Goal: Task Accomplishment & Management: Manage account settings

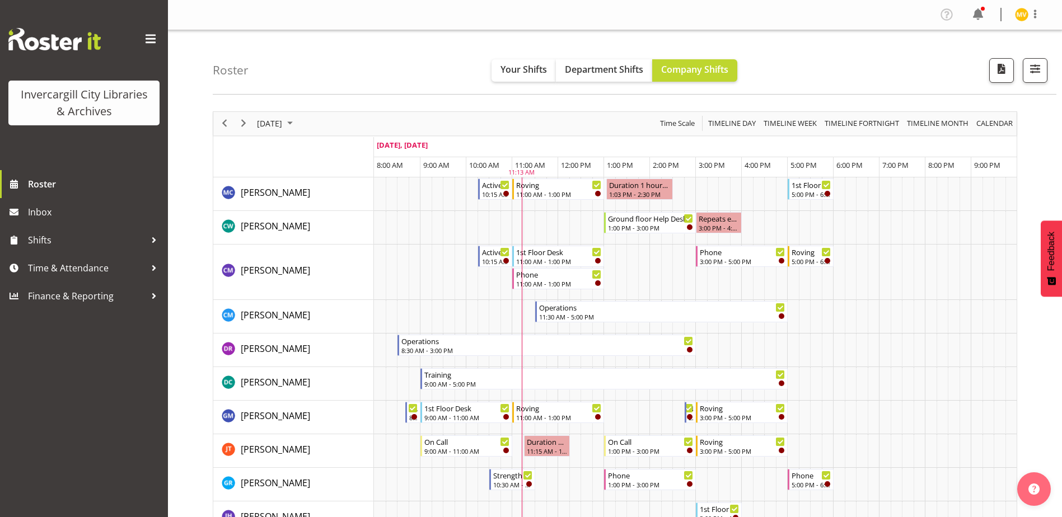
scroll to position [168, 0]
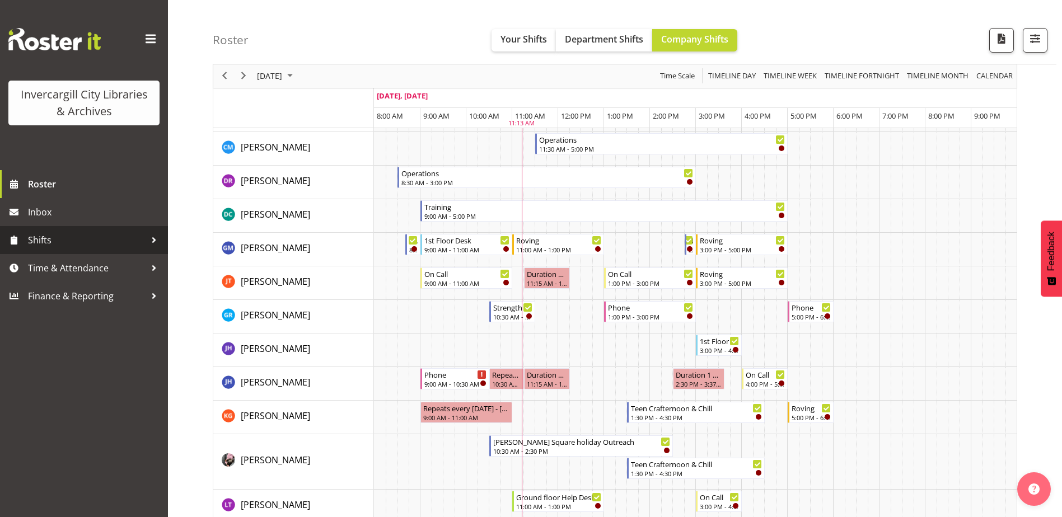
click at [149, 240] on div at bounding box center [154, 240] width 17 height 17
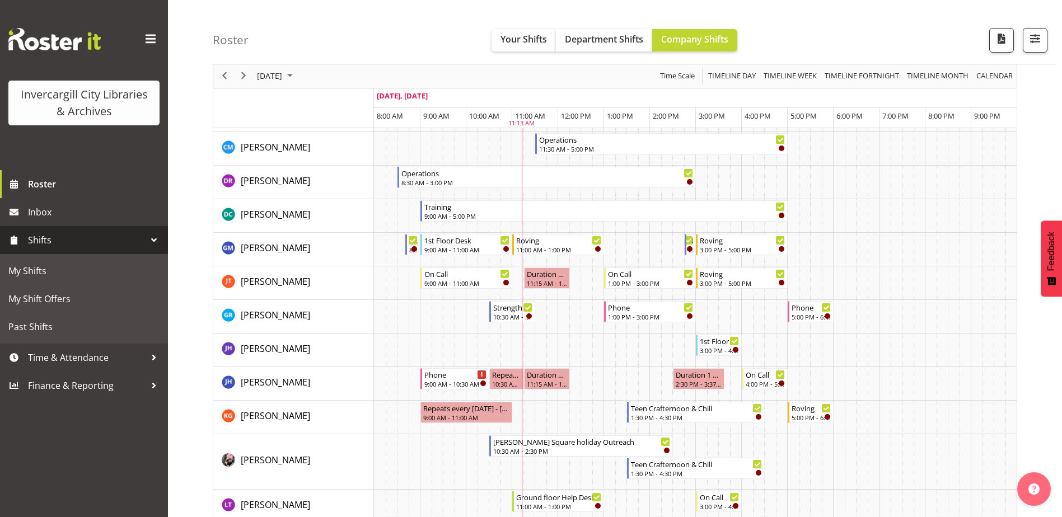
click at [149, 240] on div at bounding box center [154, 240] width 17 height 17
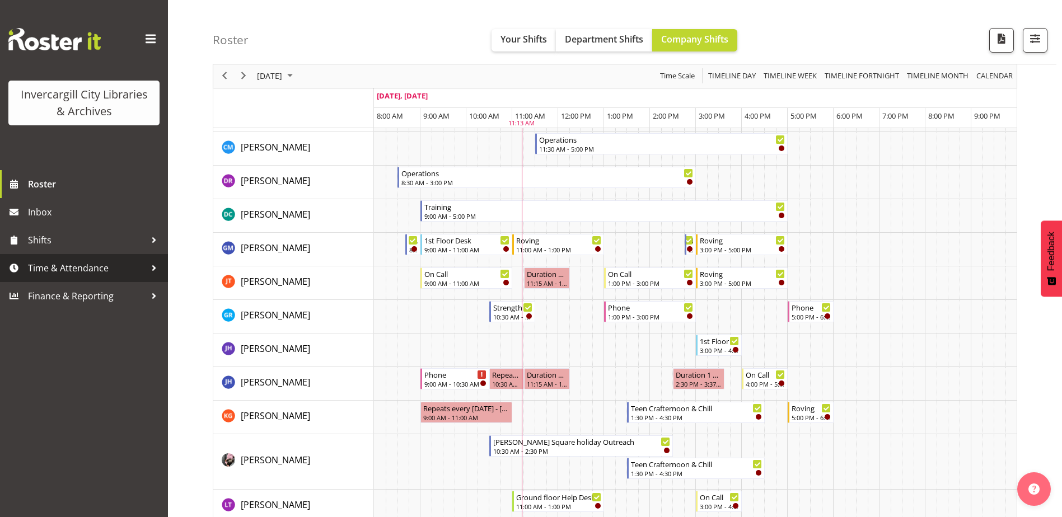
click at [155, 266] on div at bounding box center [154, 268] width 17 height 17
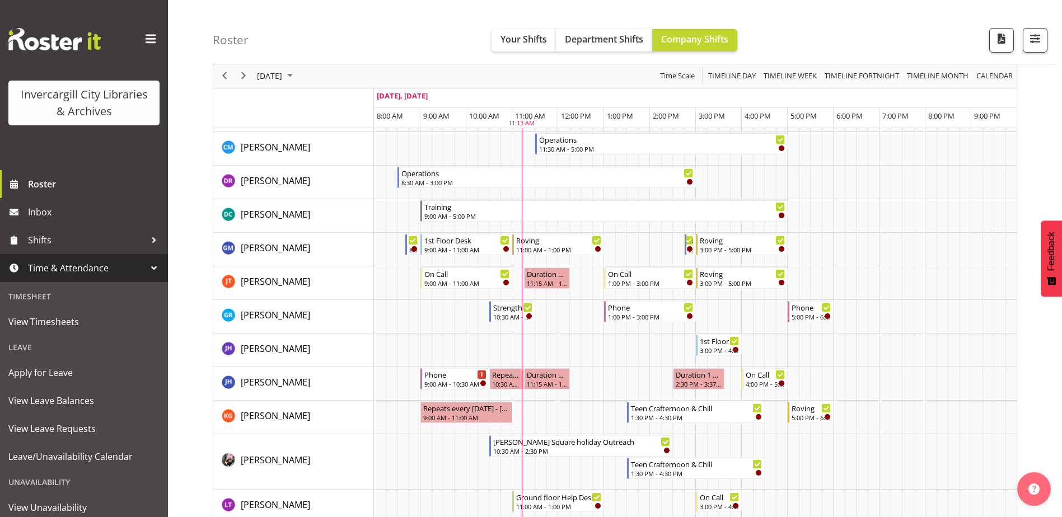
click at [155, 266] on link "Time & Attendance" at bounding box center [84, 268] width 168 height 28
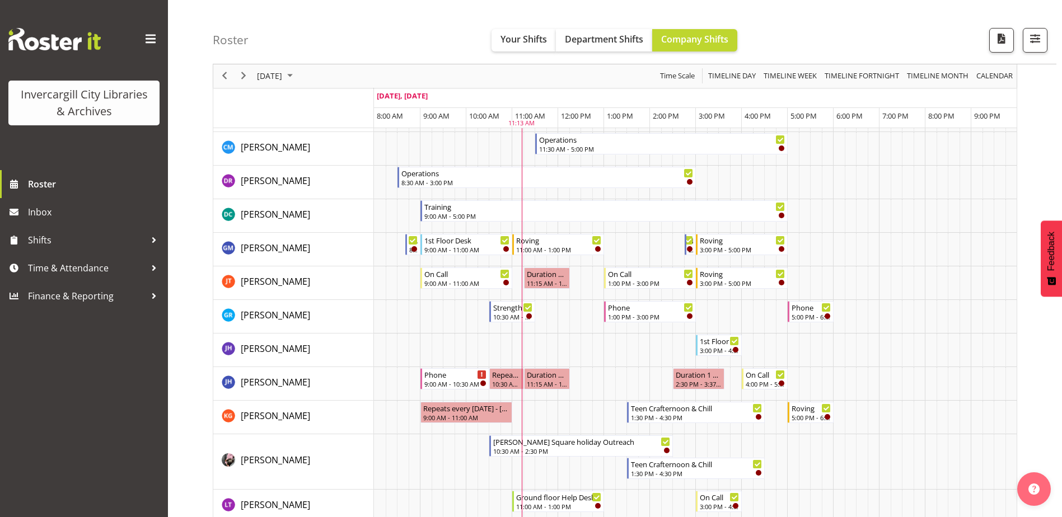
click at [154, 41] on span at bounding box center [151, 39] width 18 height 18
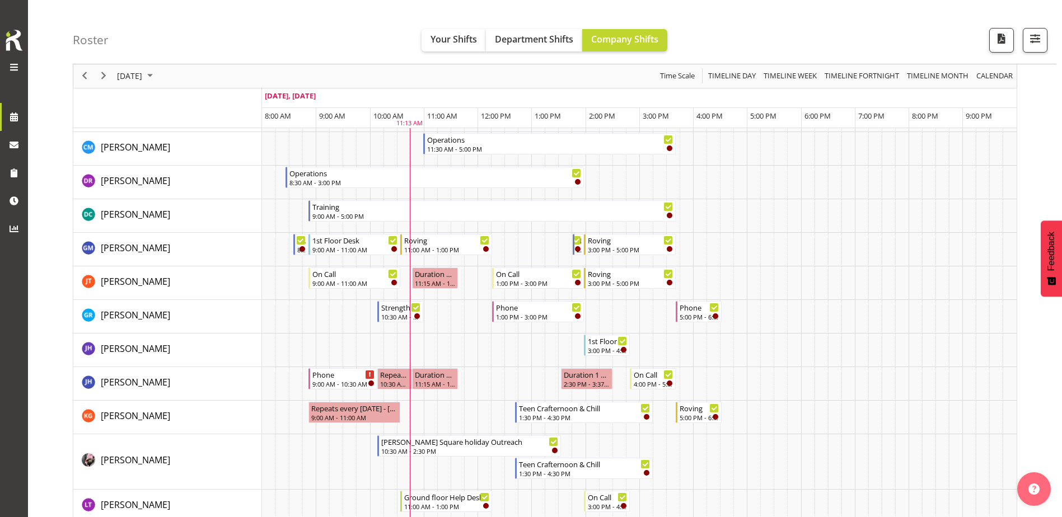
click at [18, 65] on span at bounding box center [13, 66] width 13 height 13
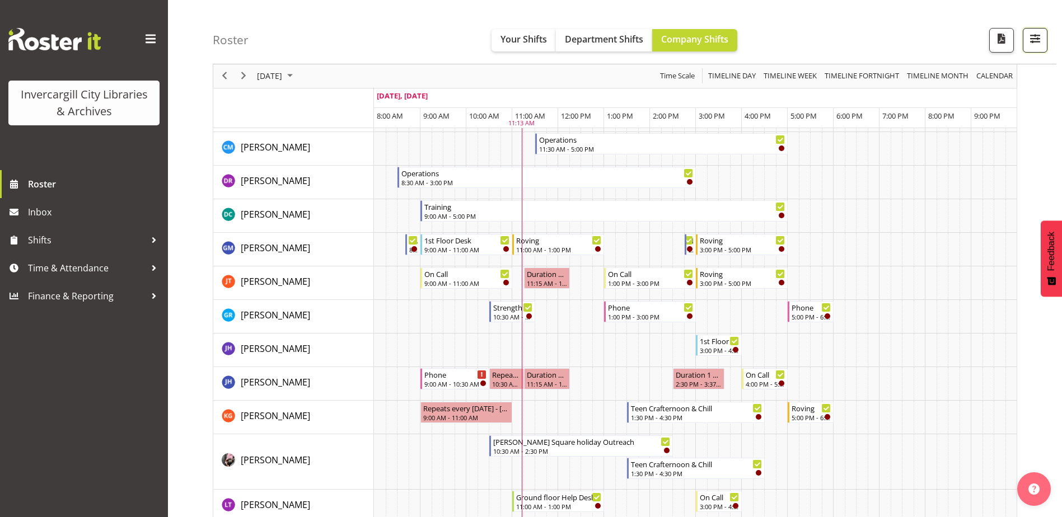
click at [1038, 38] on span "button" at bounding box center [1034, 38] width 15 height 15
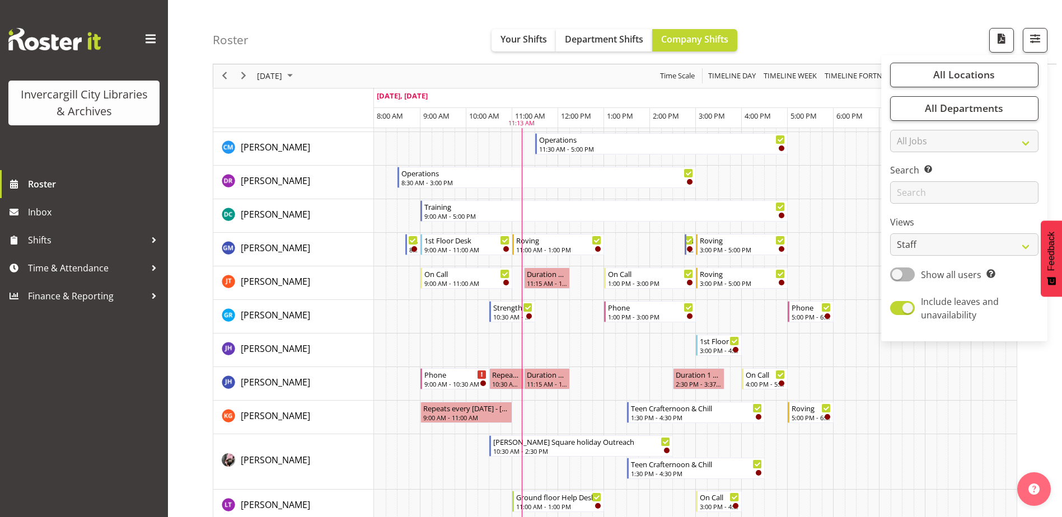
click at [916, 17] on div "Roster Your Shifts Department Shifts Company Shifts All Locations Clear Bluff L…" at bounding box center [634, 32] width 843 height 64
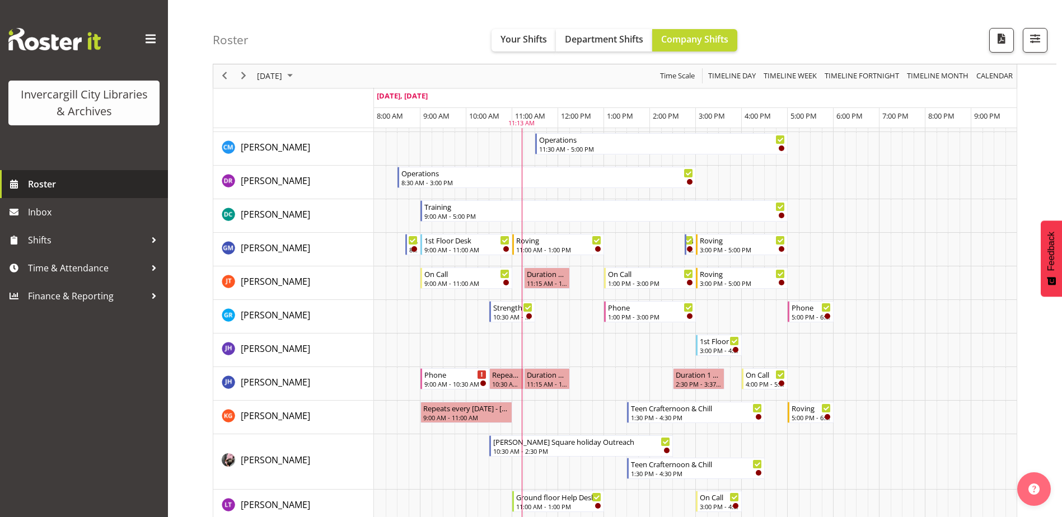
click at [86, 185] on span "Roster" at bounding box center [95, 184] width 134 height 17
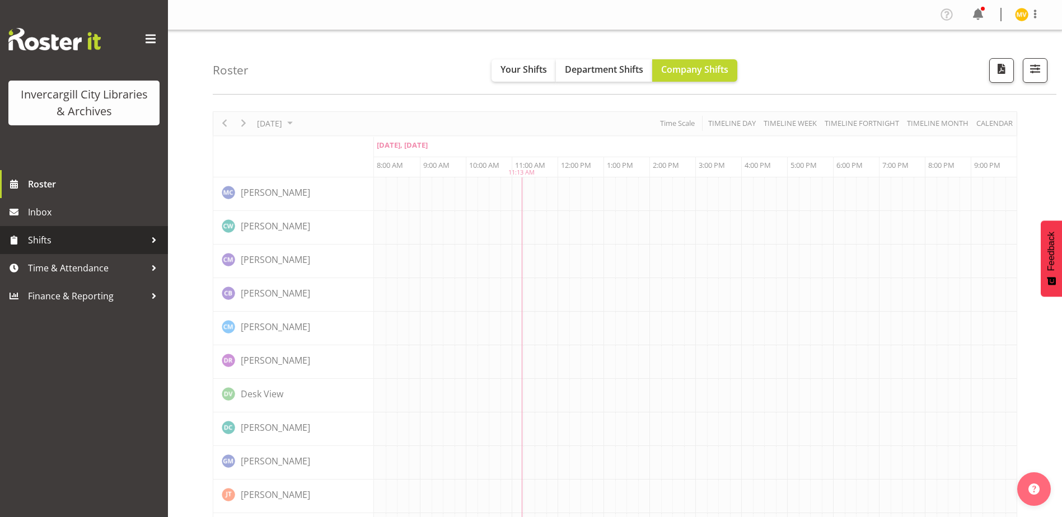
click at [151, 240] on div at bounding box center [154, 240] width 17 height 17
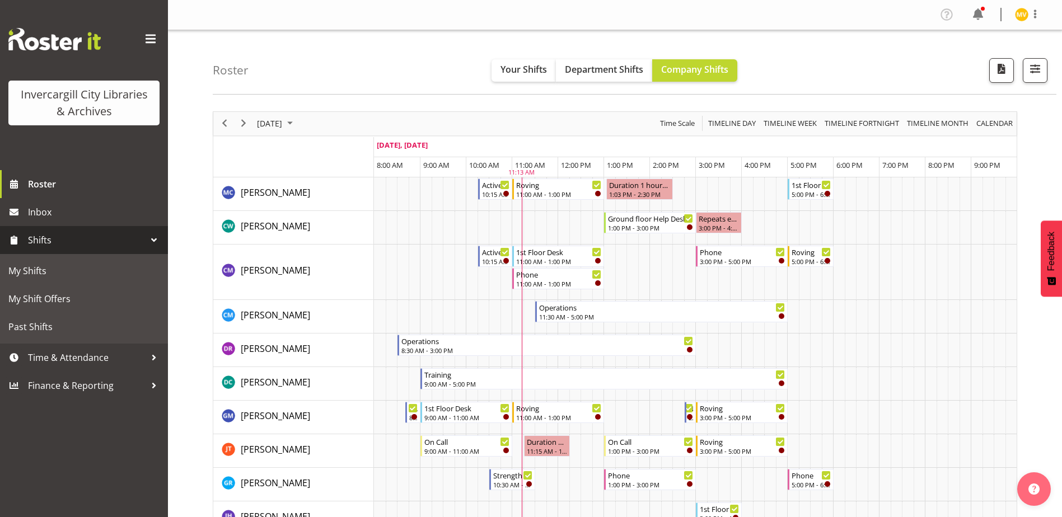
click at [151, 240] on div at bounding box center [154, 240] width 17 height 17
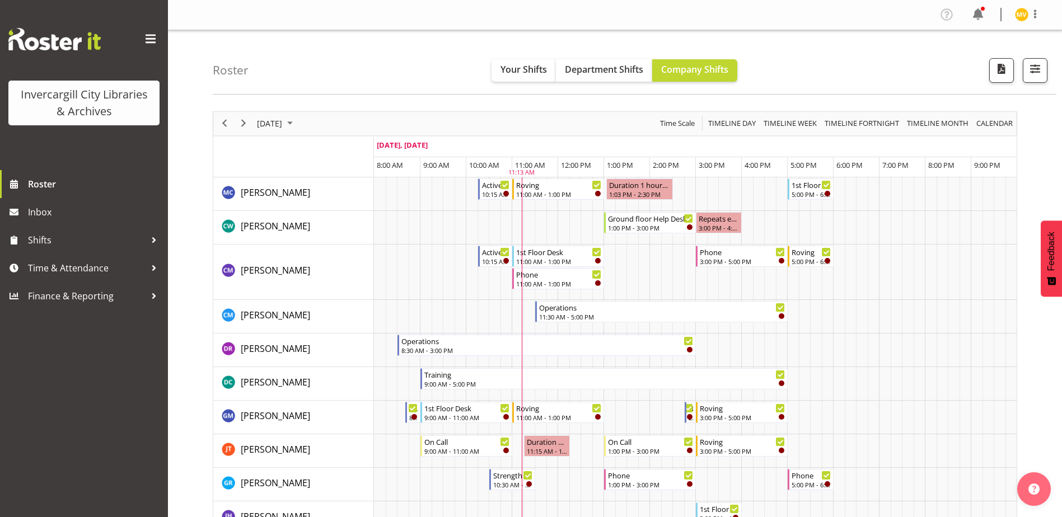
click at [156, 35] on span at bounding box center [151, 39] width 18 height 18
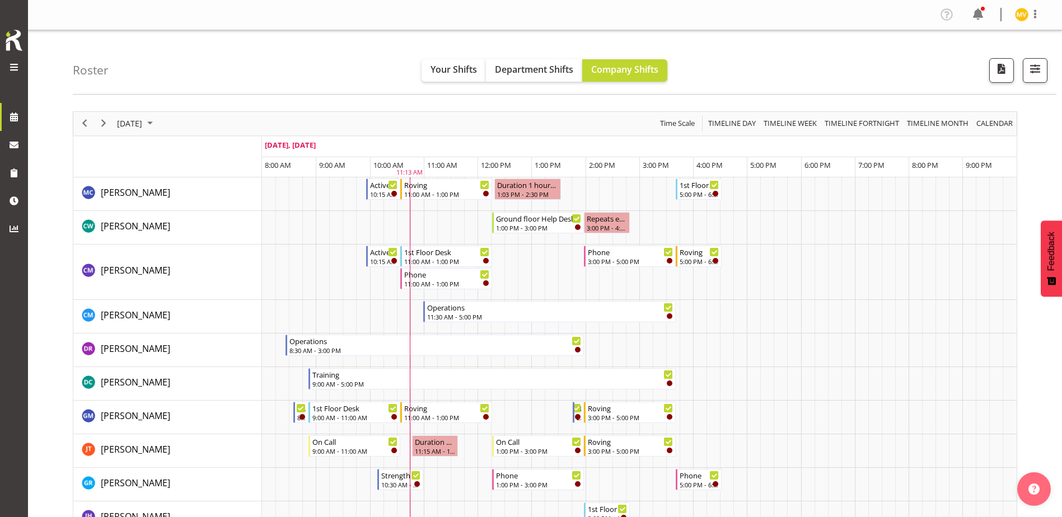
click at [18, 64] on span at bounding box center [13, 66] width 13 height 13
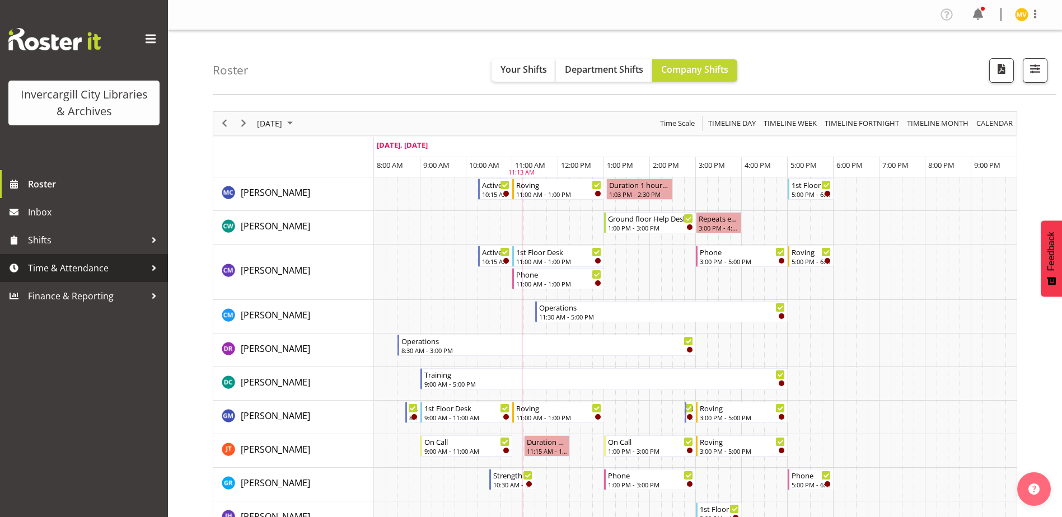
click at [57, 270] on span "Time & Attendance" at bounding box center [87, 268] width 118 height 17
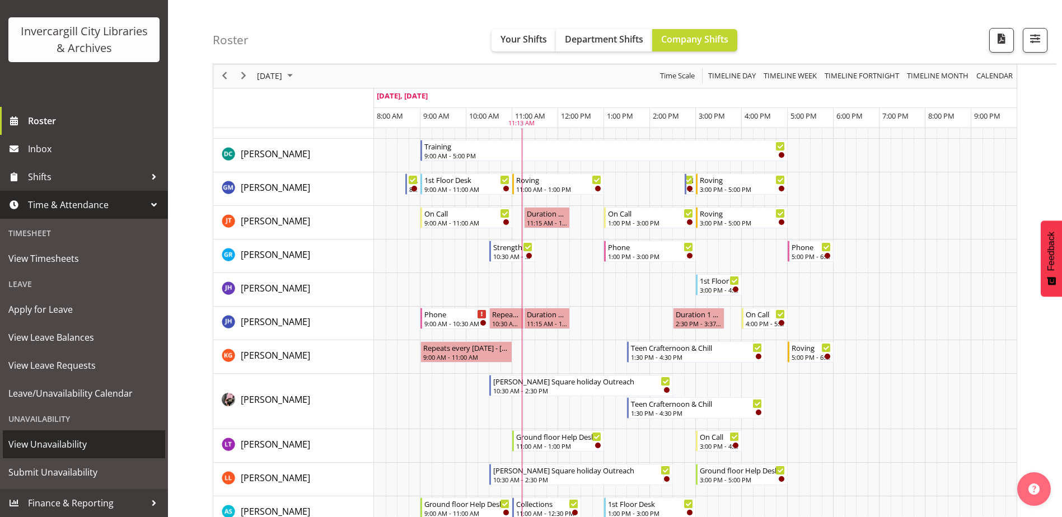
scroll to position [336, 0]
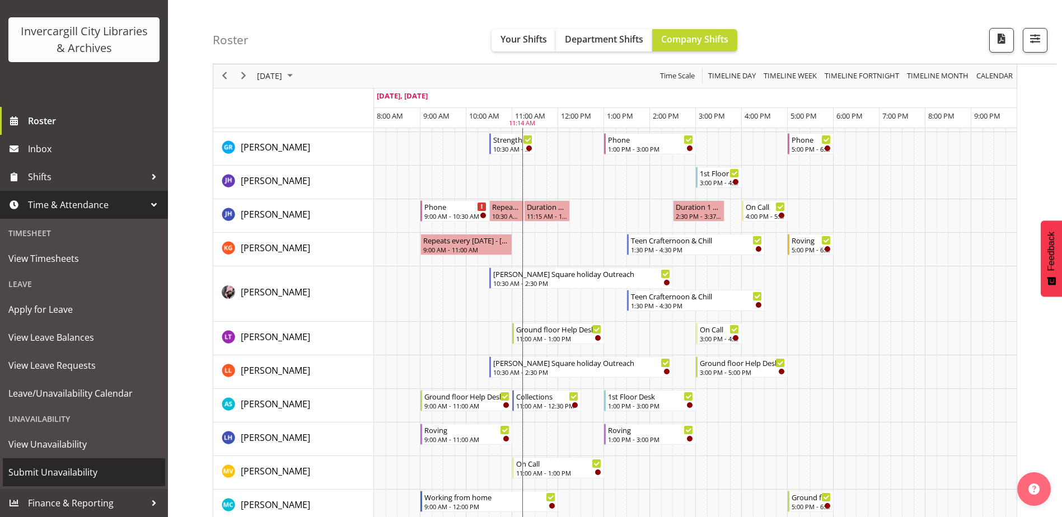
click at [65, 471] on span "Submit Unavailability" at bounding box center [83, 472] width 151 height 17
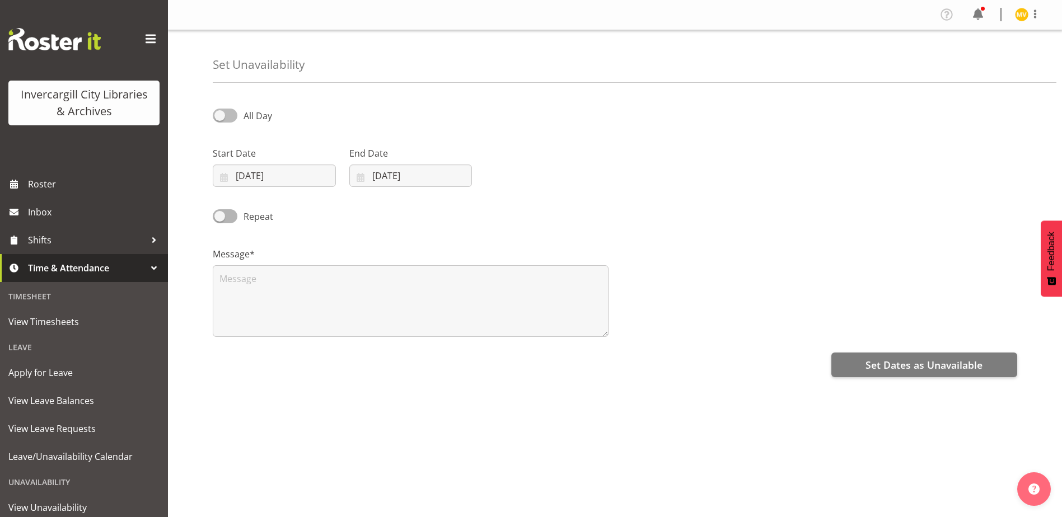
drag, startPoint x: 219, startPoint y: 113, endPoint x: 248, endPoint y: 114, distance: 29.7
click at [248, 114] on label "All Day" at bounding box center [242, 116] width 59 height 14
click at [220, 114] on input "All Day" at bounding box center [216, 115] width 7 height 7
checkbox input "true"
click at [229, 176] on input "23/09/2025" at bounding box center [274, 176] width 123 height 22
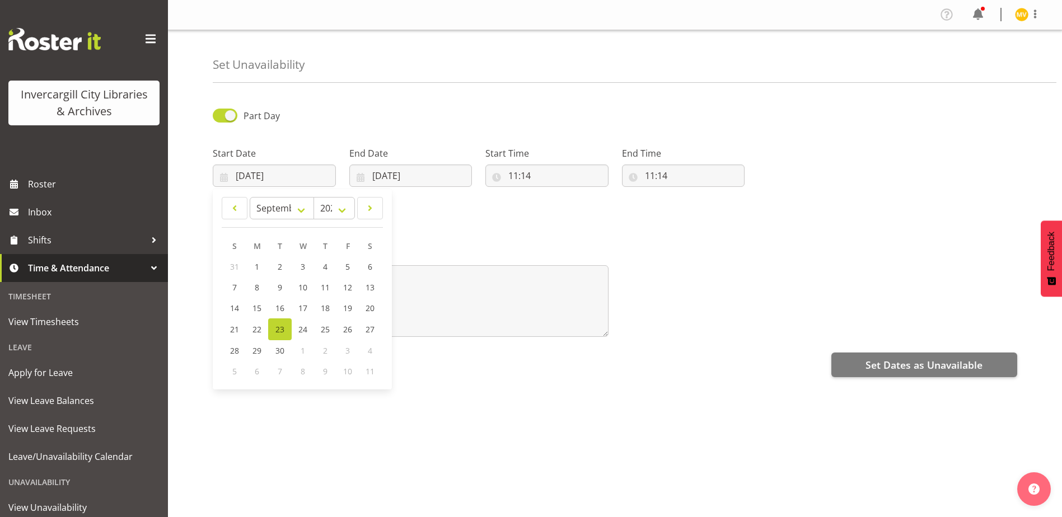
click at [278, 372] on span "7" at bounding box center [280, 371] width 4 height 11
click at [275, 372] on div "7" at bounding box center [280, 371] width 24 height 21
click at [280, 372] on span "7" at bounding box center [280, 371] width 4 height 11
click at [301, 209] on select "January February March April May June July August September October November De…" at bounding box center [282, 208] width 64 height 22
select select "9"
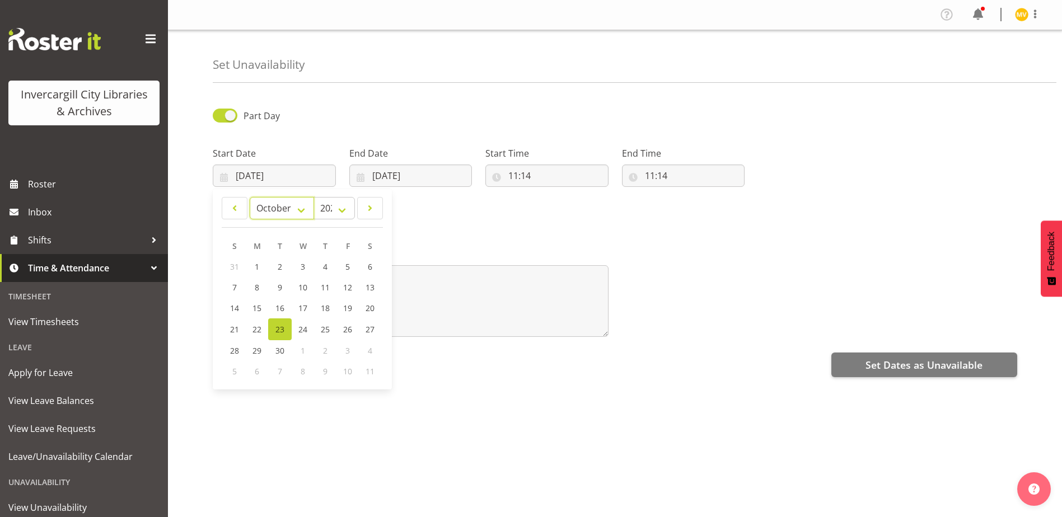
click at [250, 197] on select "January February March April May June July August September October November De…" at bounding box center [282, 208] width 64 height 22
click at [279, 283] on span "7" at bounding box center [280, 287] width 4 height 11
type input "07/10/2025"
click at [434, 176] on input "23/09/2025" at bounding box center [410, 176] width 123 height 22
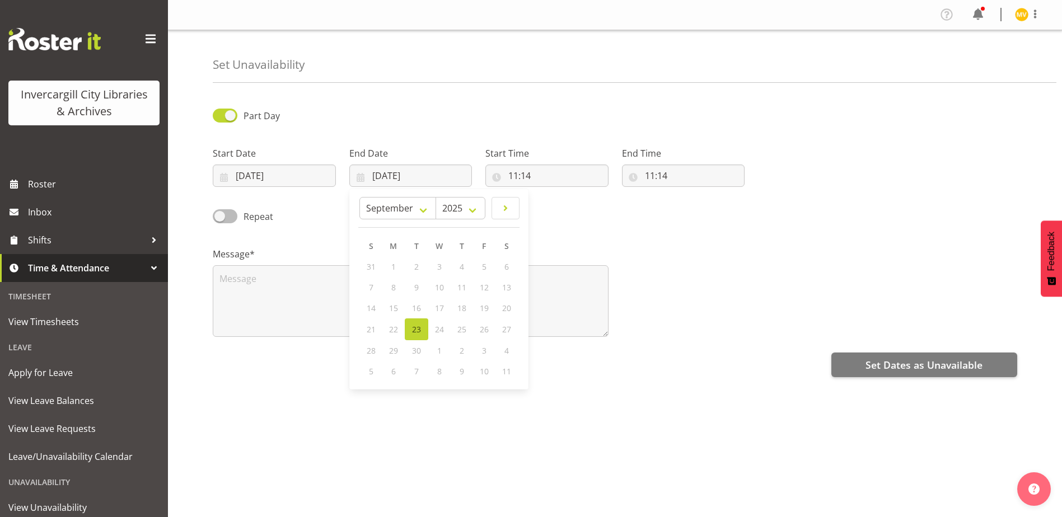
drag, startPoint x: 222, startPoint y: 215, endPoint x: 256, endPoint y: 218, distance: 33.7
click at [256, 218] on label "Repeat" at bounding box center [243, 216] width 60 height 14
click at [220, 218] on input "Repeat" at bounding box center [216, 216] width 7 height 7
checkbox input "true"
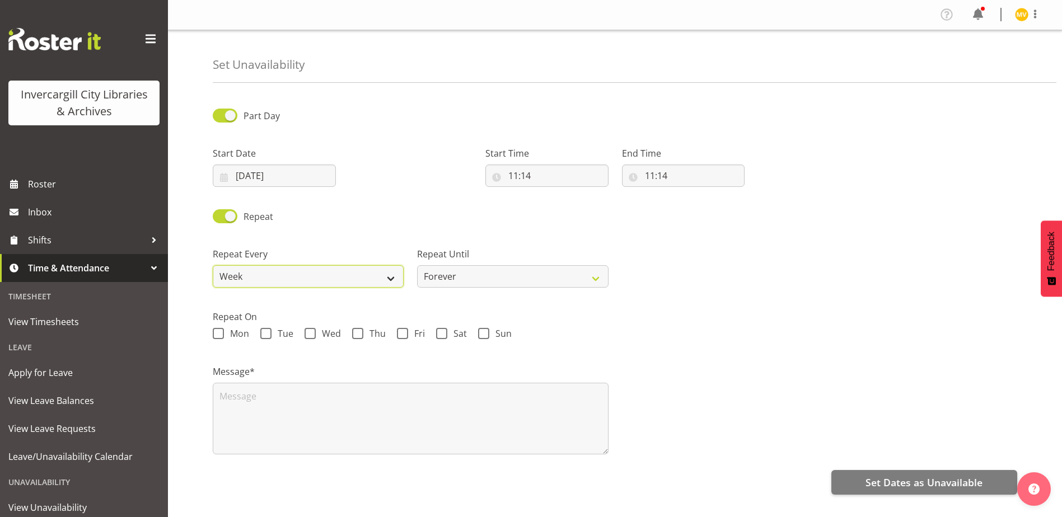
click at [391, 276] on select "Week 2 Weeks 3 Weeks 4 Weeks Month" at bounding box center [308, 276] width 191 height 22
select select "2weeks"
click at [213, 265] on select "Week 2 Weeks 3 Weeks 4 Weeks Month" at bounding box center [308, 276] width 191 height 22
click at [266, 332] on span at bounding box center [265, 333] width 11 height 11
click at [266, 332] on input "Tue" at bounding box center [263, 333] width 7 height 7
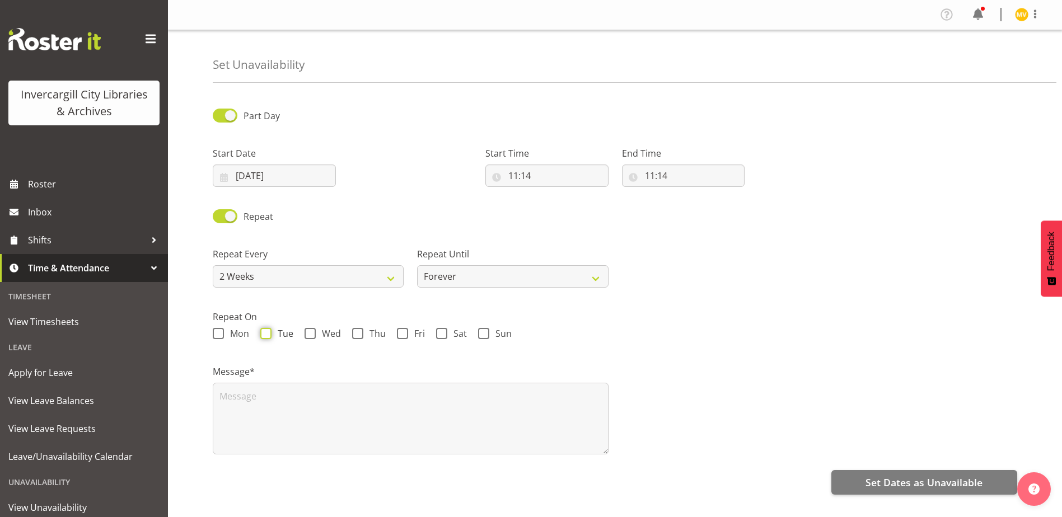
checkbox input "true"
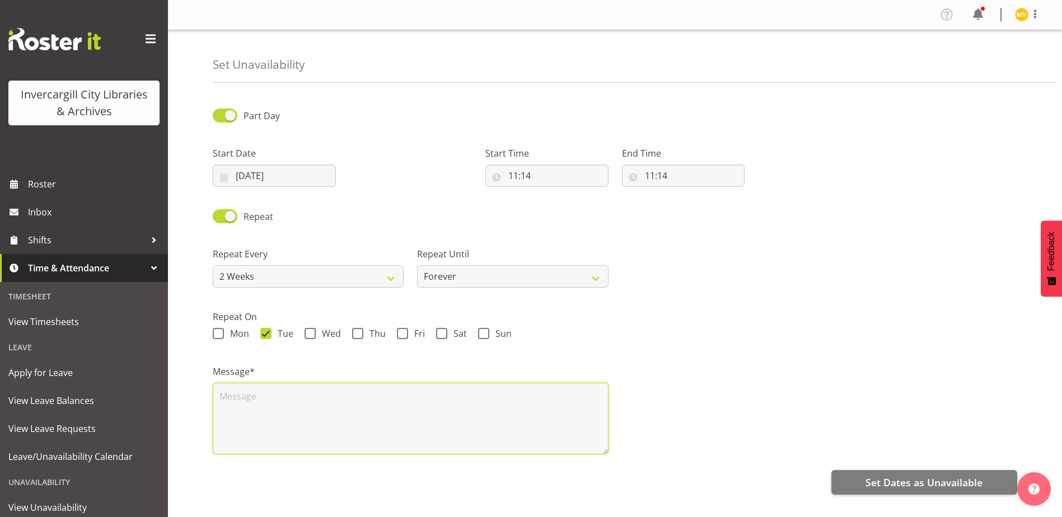
drag, startPoint x: 280, startPoint y: 402, endPoint x: 301, endPoint y: 399, distance: 21.5
click at [292, 402] on textarea at bounding box center [411, 419] width 396 height 72
type textarea "Collections Meeting"
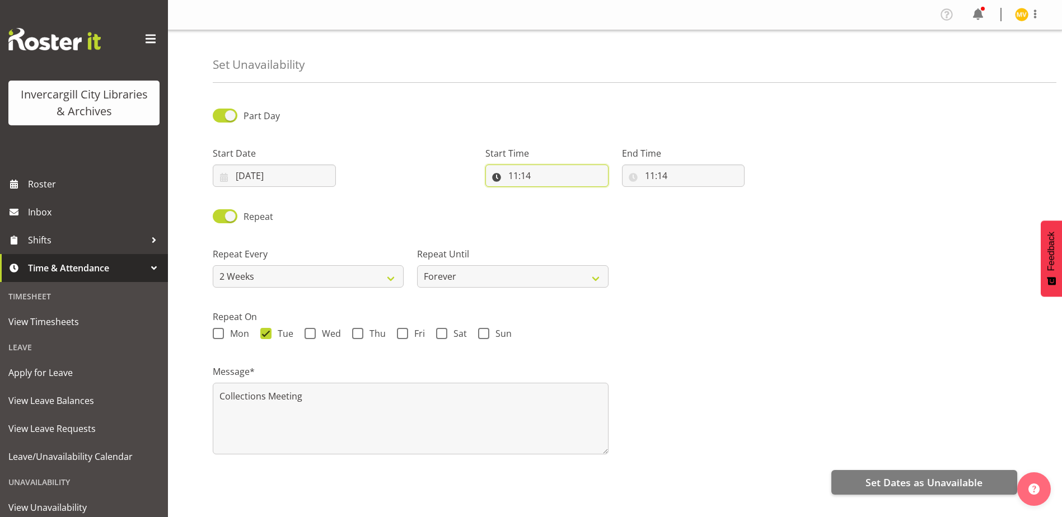
click at [496, 177] on input "11:14" at bounding box center [546, 176] width 123 height 22
click at [560, 210] on select "00 01 02 03 04 05 06 07 08 09 10 11 12 13 14 15 16 17 18 19 20 21 22 23" at bounding box center [561, 205] width 25 height 22
select select "10"
click at [549, 194] on select "00 01 02 03 04 05 06 07 08 09 10 11 12 13 14 15 16 17 18 19 20 21 22 23" at bounding box center [561, 205] width 25 height 22
type input "10:14"
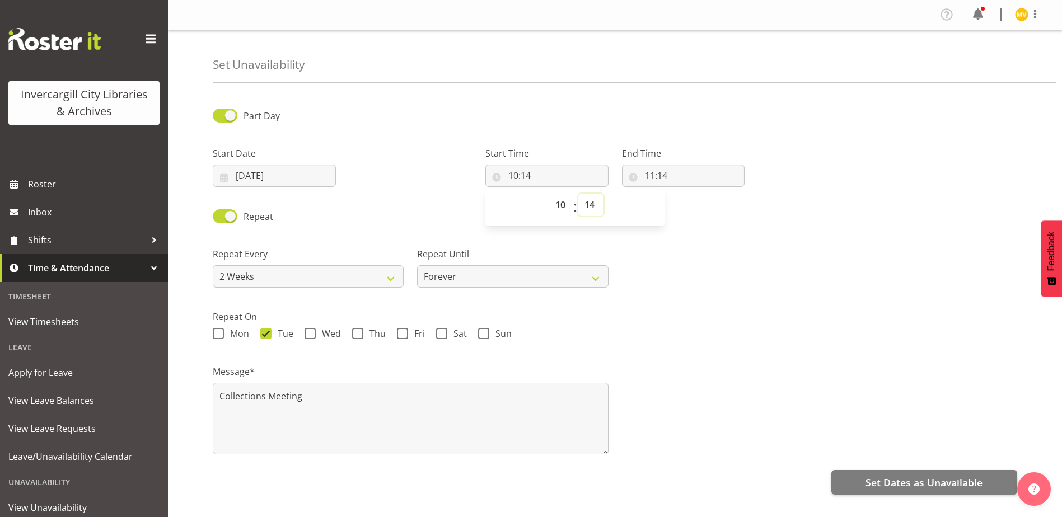
click at [596, 205] on select "00 01 02 03 04 05 06 07 08 09 10 11 12 13 14 15 16 17 18 19 20 21 22 23 24 25 2…" at bounding box center [590, 205] width 25 height 22
select select "30"
click at [578, 194] on select "00 01 02 03 04 05 06 07 08 09 10 11 12 13 14 15 16 17 18 19 20 21 22 23 24 25 2…" at bounding box center [590, 205] width 25 height 22
type input "10:30"
click at [661, 168] on input "11:14" at bounding box center [683, 176] width 123 height 22
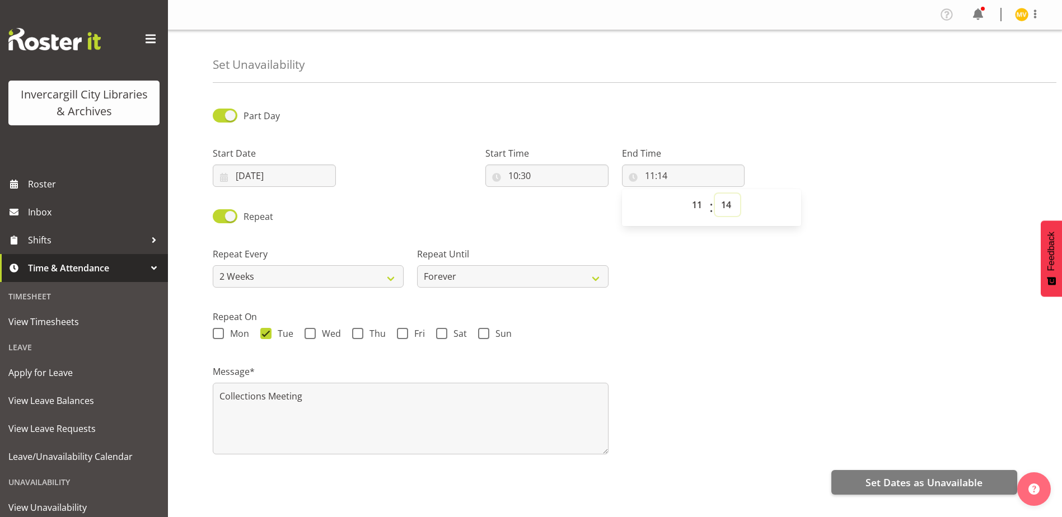
click at [735, 207] on select "00 01 02 03 04 05 06 07 08 09 10 11 12 13 14 15 16 17 18 19 20 21 22 23 24 25 2…" at bounding box center [727, 205] width 25 height 22
select select "0"
click at [715, 194] on select "00 01 02 03 04 05 06 07 08 09 10 11 12 13 14 15 16 17 18 19 20 21 22 23 24 25 2…" at bounding box center [727, 205] width 25 height 22
type input "11:00"
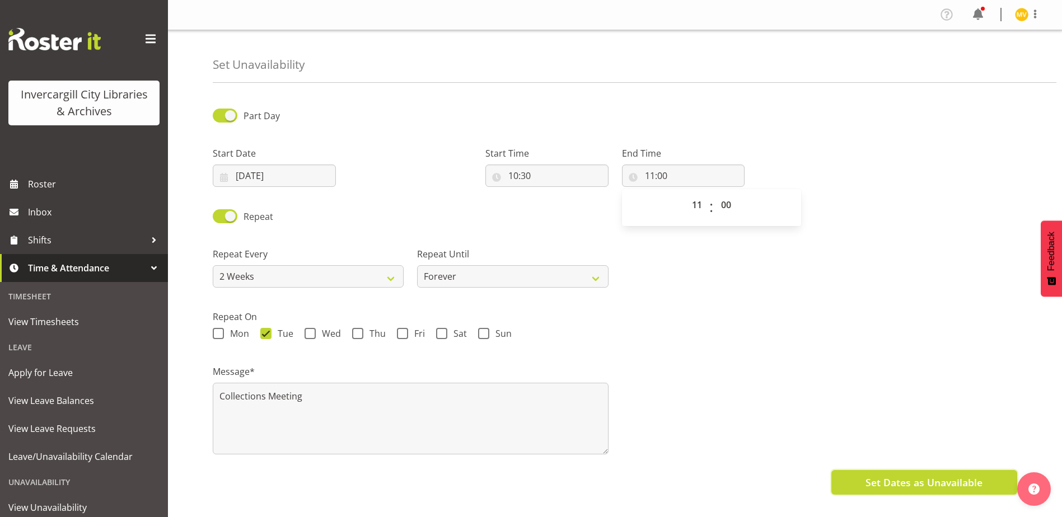
click at [906, 484] on span "Set Dates as Unavailable" at bounding box center [923, 482] width 117 height 15
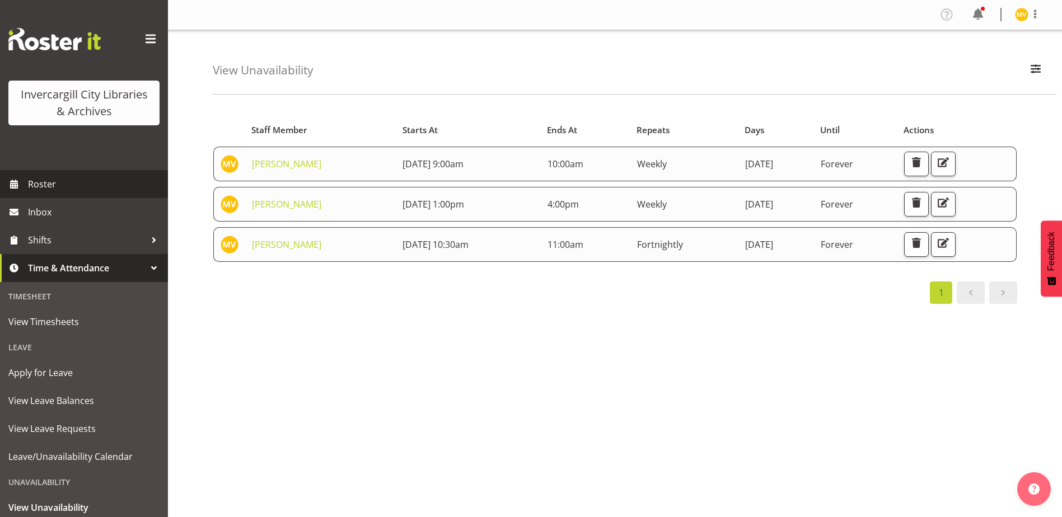
click at [41, 181] on span "Roster" at bounding box center [95, 184] width 134 height 17
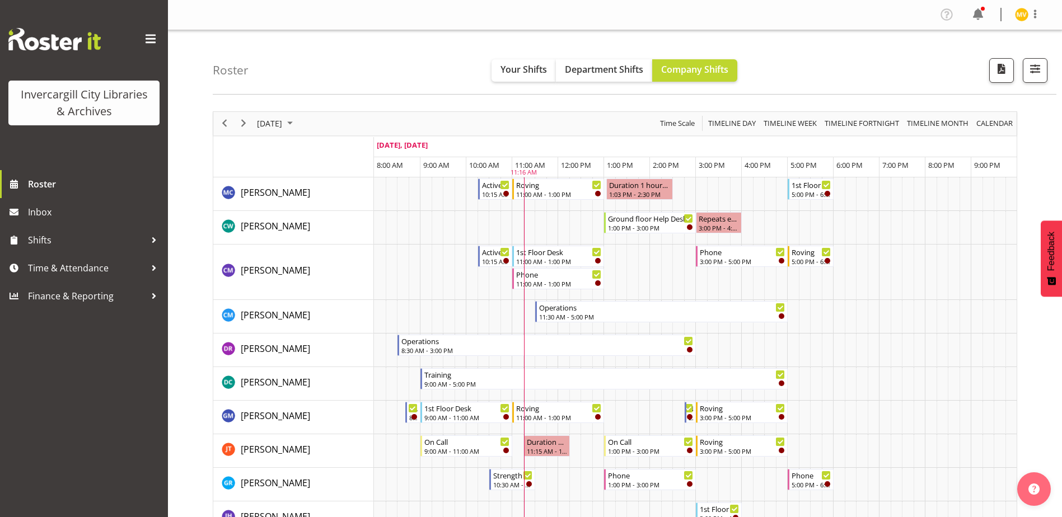
click at [146, 36] on span at bounding box center [151, 39] width 18 height 18
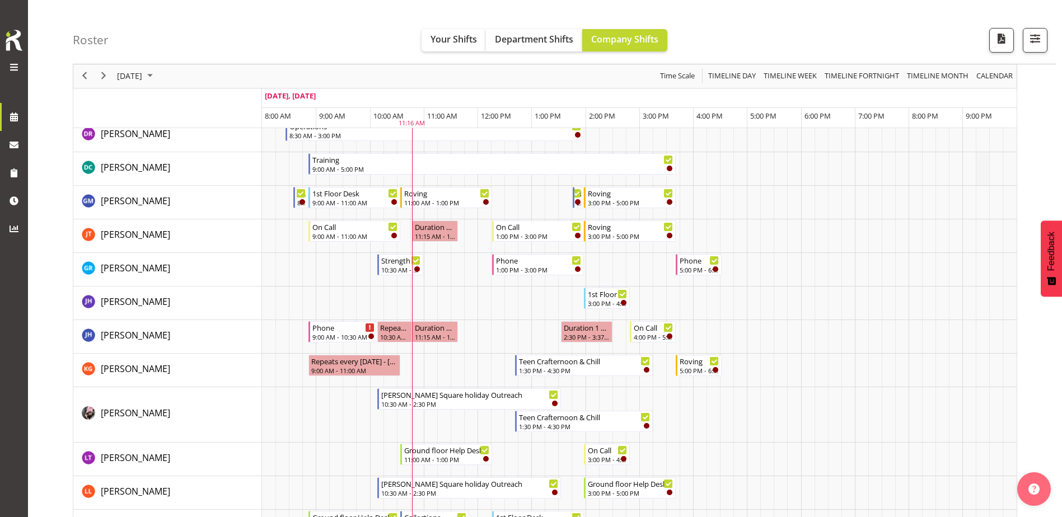
scroll to position [168, 0]
